Goal: Task Accomplishment & Management: Use online tool/utility

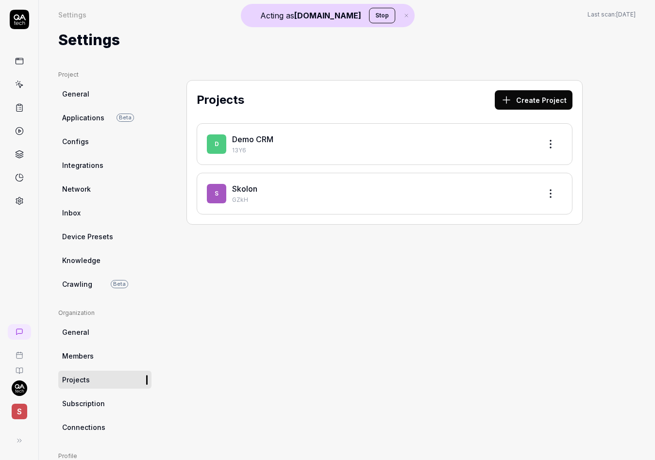
click at [22, 413] on span "S" at bounding box center [20, 412] width 16 height 16
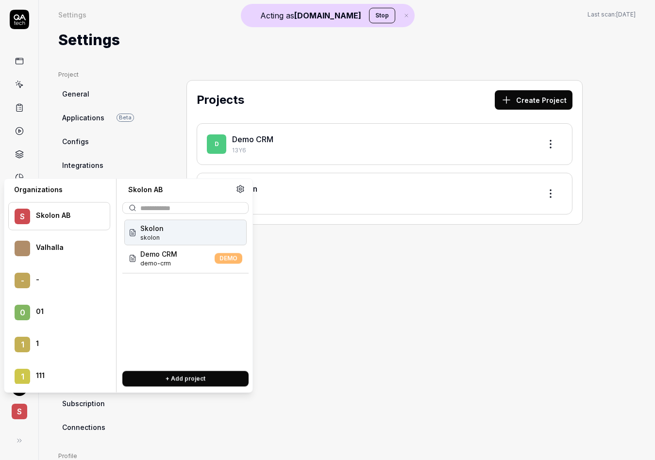
click at [62, 197] on menu "S Skolon AB Valhalla - - 0 01 1 1 1 111 1 1212 1 1440 2 2 Hour Learning 2 2C 2 …" at bounding box center [59, 289] width 102 height 189
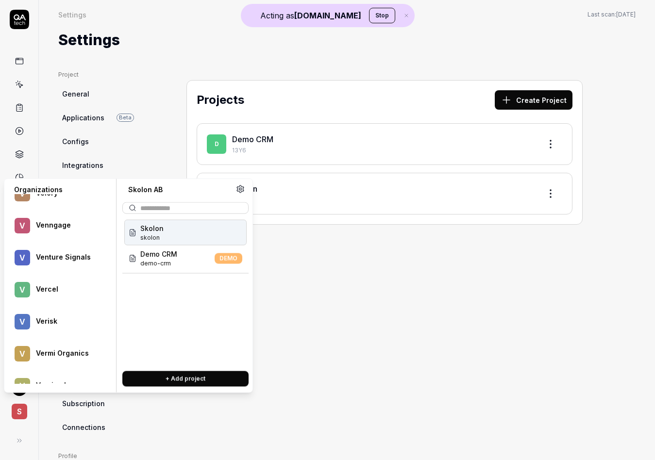
scroll to position [30819, 0]
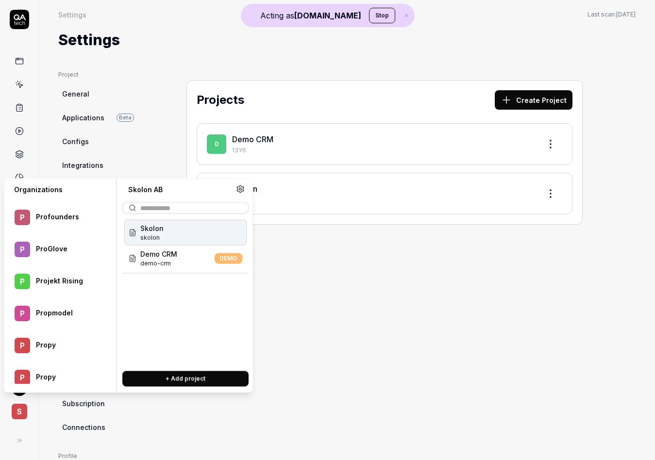
type input "***"
click at [178, 229] on div "Bugduck bugduck" at bounding box center [185, 233] width 122 height 26
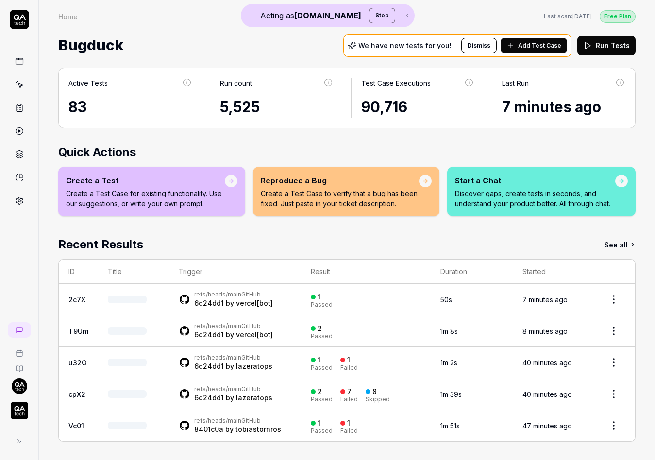
click at [21, 206] on link at bounding box center [19, 200] width 17 height 17
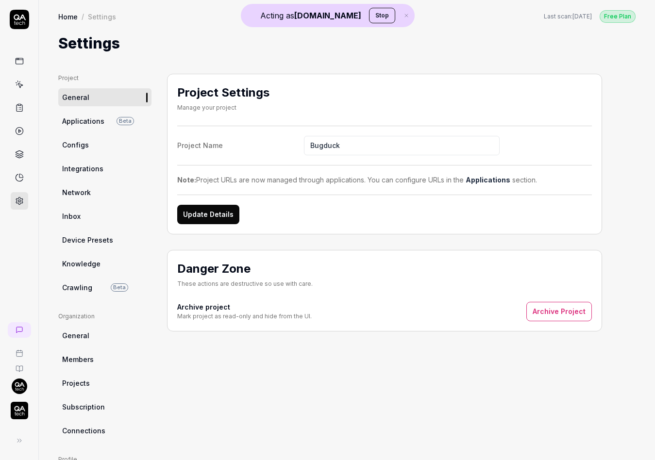
click at [93, 286] on link "Crawling Beta" at bounding box center [104, 288] width 93 height 18
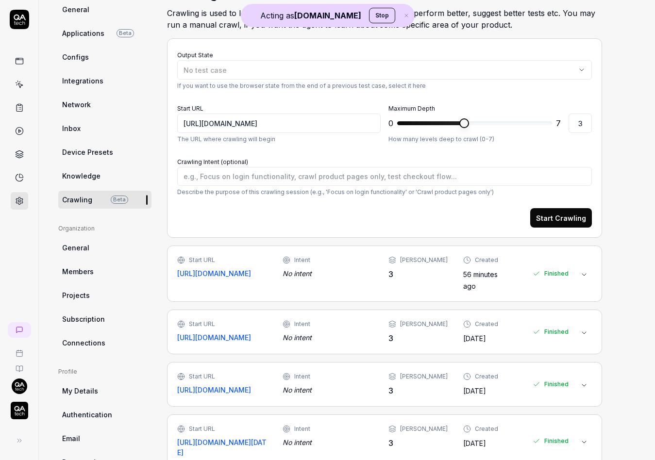
scroll to position [100, 0]
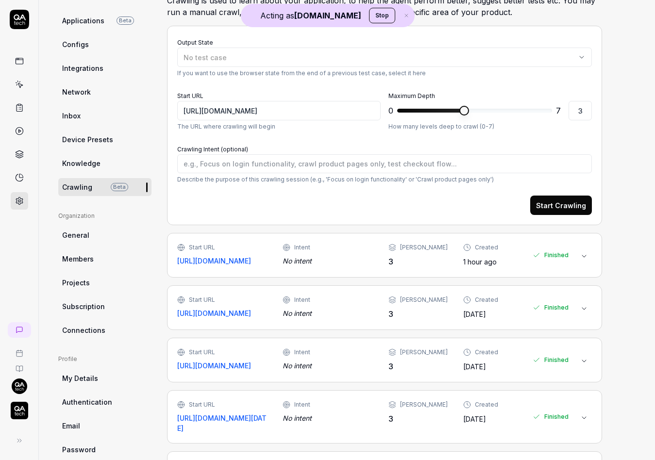
type textarea "*"
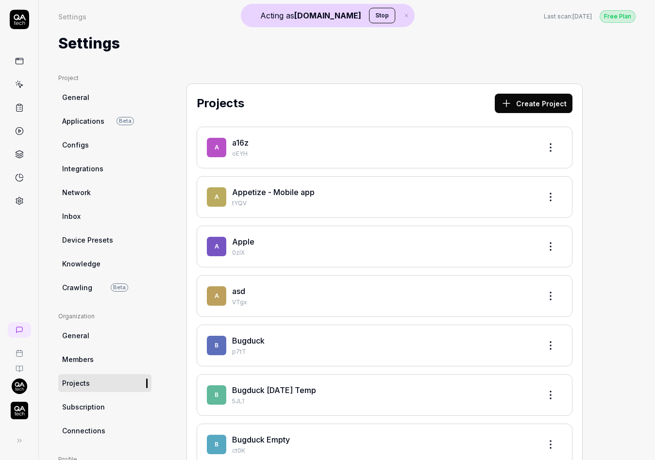
click at [15, 416] on img "button" at bounding box center [19, 410] width 17 height 17
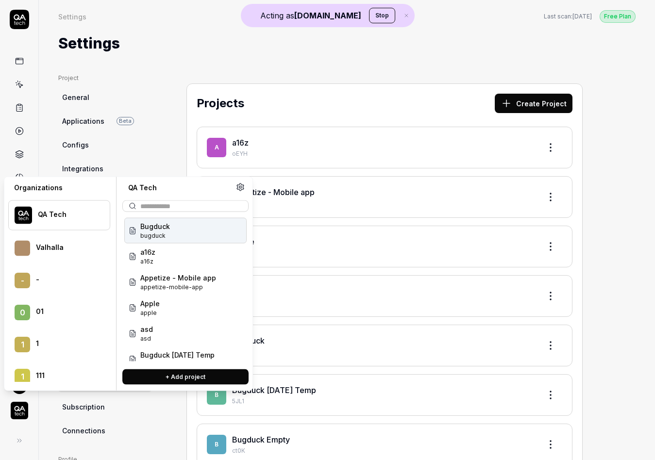
click at [154, 228] on span "Bugduck" at bounding box center [155, 226] width 30 height 10
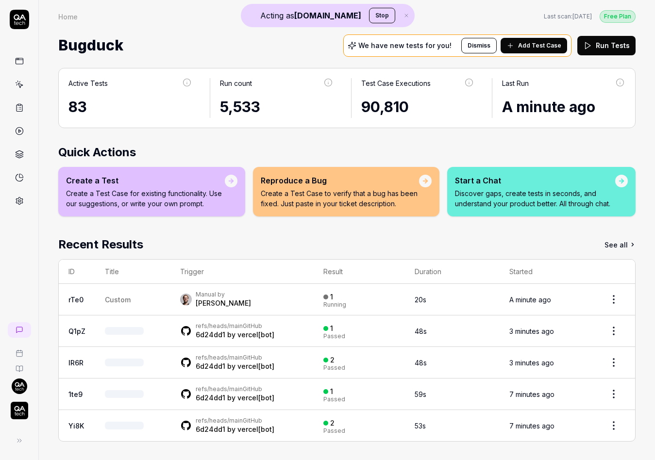
click at [17, 217] on div at bounding box center [19, 230] width 39 height 460
click at [17, 205] on link at bounding box center [19, 200] width 17 height 17
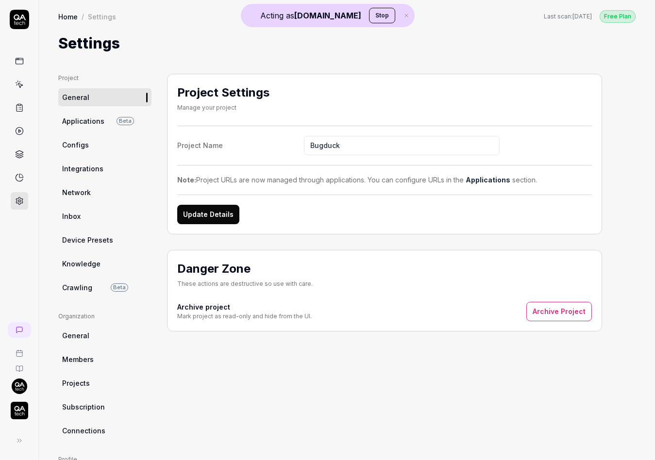
click at [68, 283] on span "Crawling" at bounding box center [77, 288] width 30 height 10
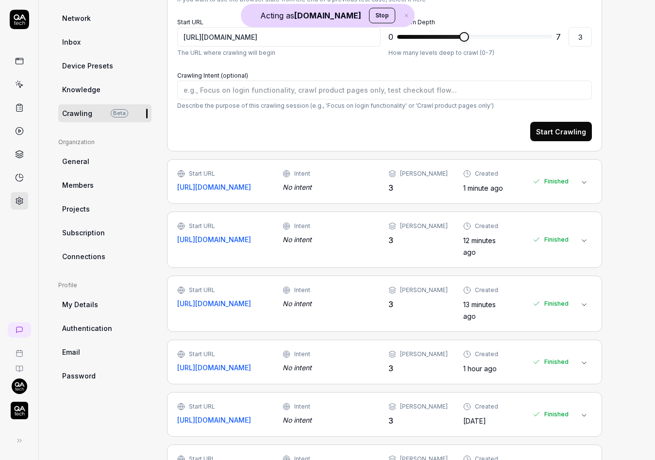
scroll to position [194, 0]
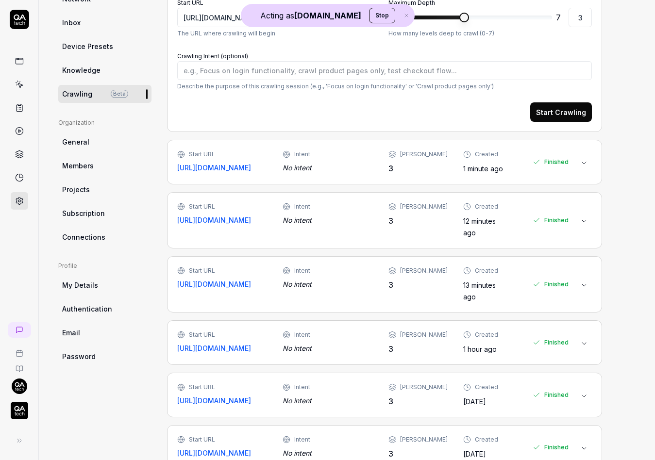
click at [355, 229] on div "Start URL https://app.bugduck.tech Intent No intent Max Depth 3 Created 12 minu…" at bounding box center [372, 220] width 391 height 36
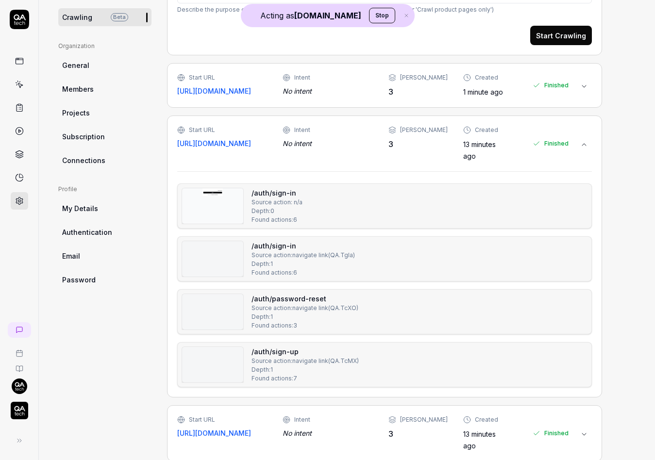
scroll to position [287, 0]
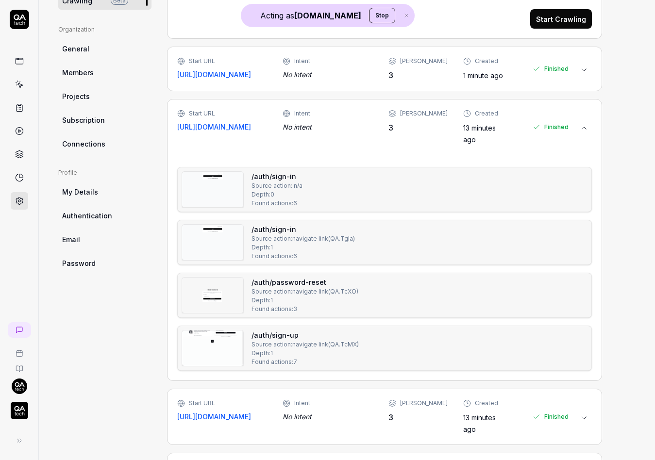
click at [225, 337] on img at bounding box center [212, 348] width 61 height 35
click at [342, 77] on div "No intent" at bounding box center [328, 74] width 90 height 10
